Goal: Transaction & Acquisition: Download file/media

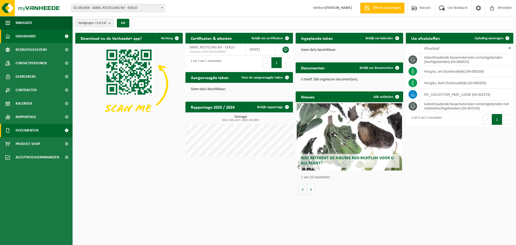
click at [29, 128] on span "Documenten" at bounding box center [27, 130] width 23 height 13
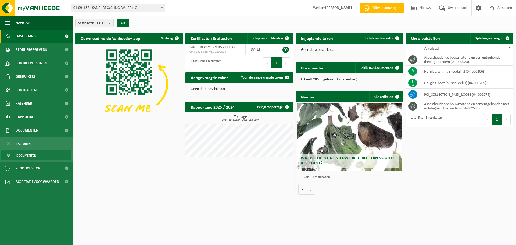
click at [30, 155] on span "Documenten" at bounding box center [26, 155] width 20 height 10
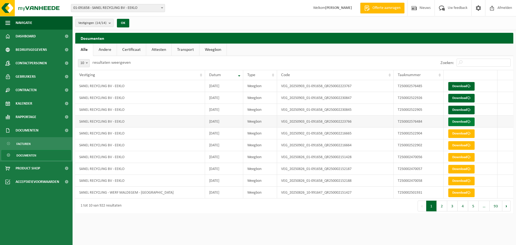
click at [457, 121] on link "Download" at bounding box center [461, 121] width 26 height 9
click at [458, 122] on link "Download" at bounding box center [461, 121] width 26 height 9
click at [459, 108] on link "Download" at bounding box center [461, 110] width 26 height 9
click at [453, 96] on link "Download" at bounding box center [461, 98] width 26 height 9
click at [454, 85] on link "Download" at bounding box center [461, 86] width 26 height 9
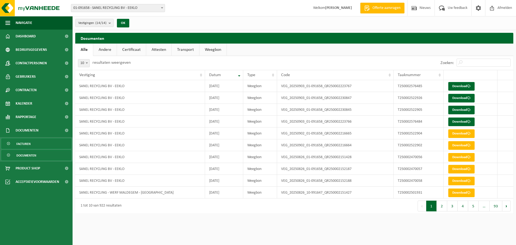
click at [26, 142] on span "Facturen" at bounding box center [23, 144] width 14 height 10
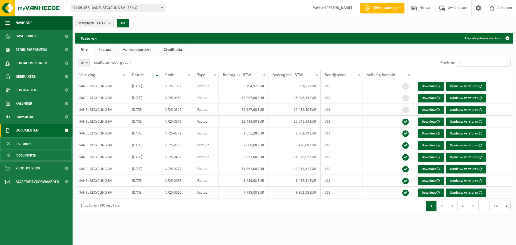
click at [28, 155] on span "Documenten" at bounding box center [26, 155] width 20 height 10
